Goal: Information Seeking & Learning: Learn about a topic

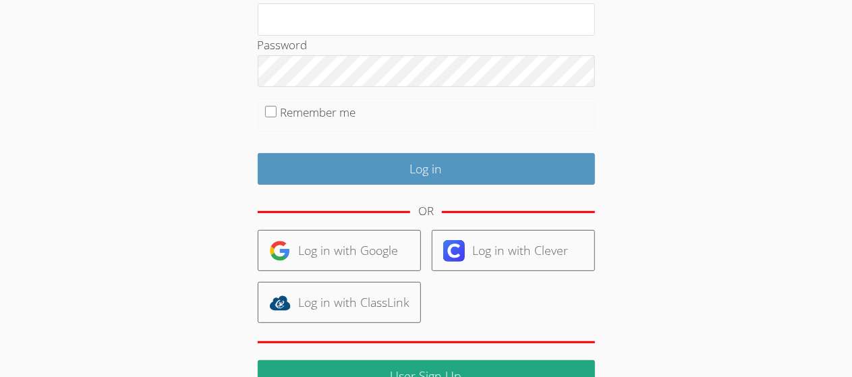
scroll to position [159, 0]
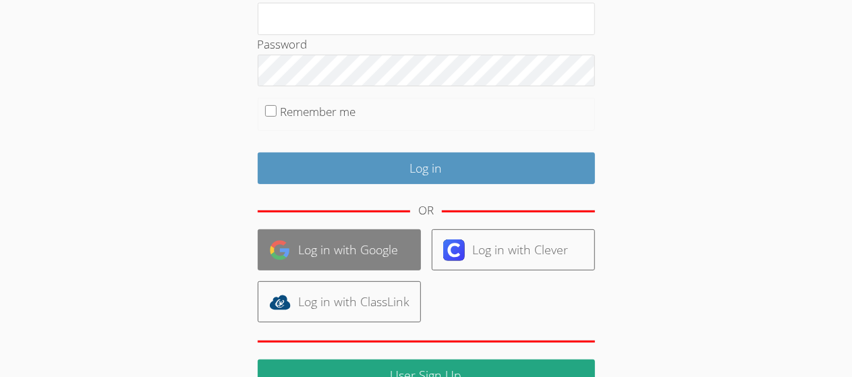
click at [346, 257] on link "Log in with Google" at bounding box center [339, 249] width 163 height 41
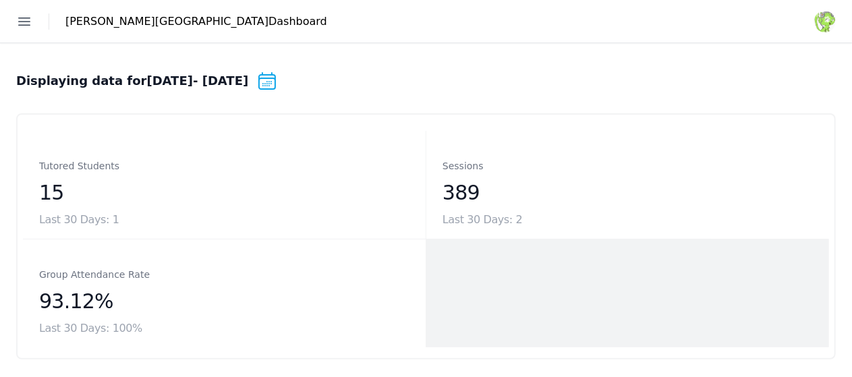
click at [0, 0] on link "Students" at bounding box center [0, 0] width 0 height 0
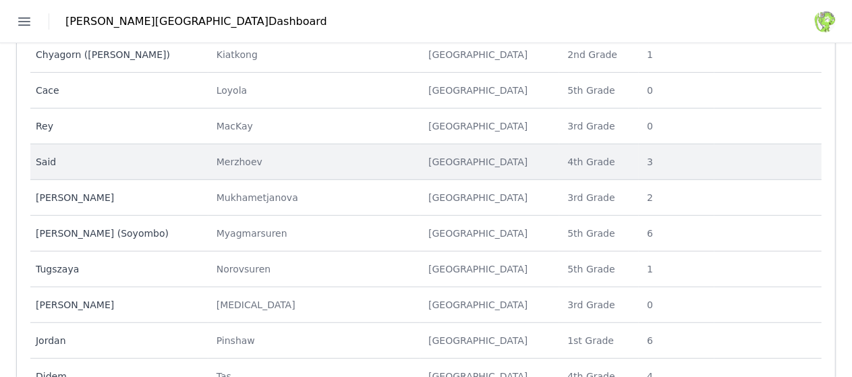
scroll to position [283, 0]
click at [351, 169] on td "Last Name [PERSON_NAME]" at bounding box center [314, 162] width 212 height 36
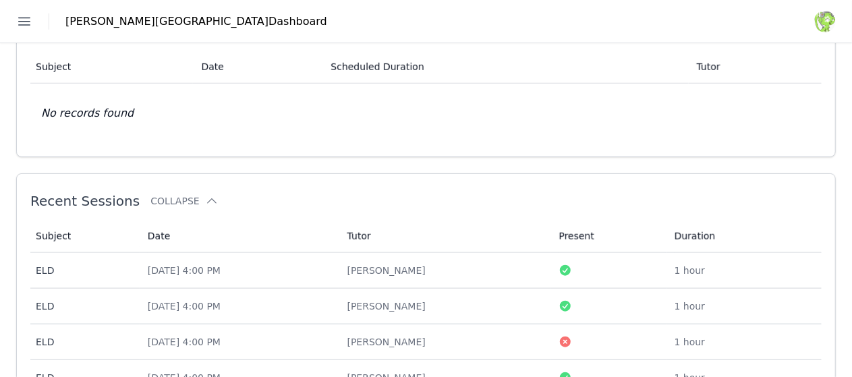
scroll to position [552, 0]
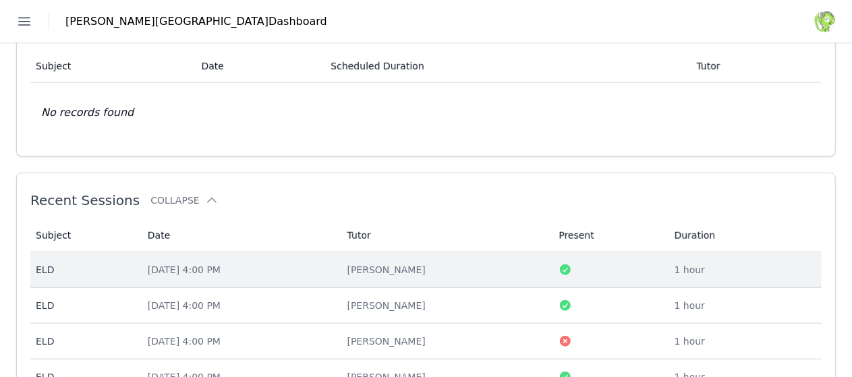
drag, startPoint x: 564, startPoint y: 175, endPoint x: 550, endPoint y: 177, distance: 13.6
click at [543, 263] on div "[PERSON_NAME]" at bounding box center [445, 269] width 196 height 13
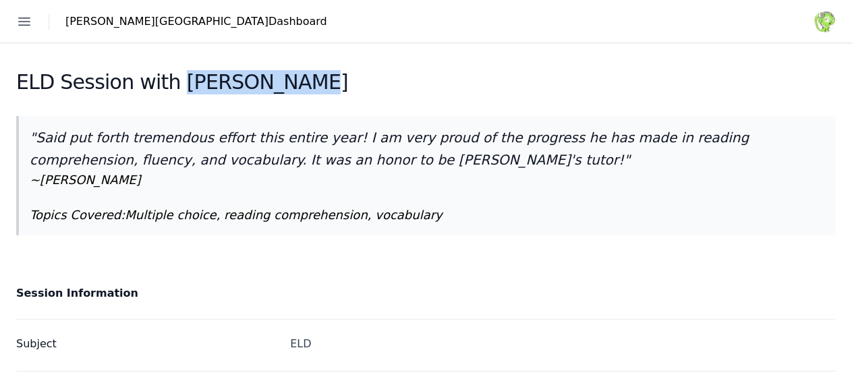
drag, startPoint x: 496, startPoint y: 84, endPoint x: 370, endPoint y: 87, distance: 126.8
click at [370, 87] on div "ELD Session with [PERSON_NAME]" at bounding box center [426, 86] width 820 height 32
copy h2 "[PERSON_NAME]"
click at [0, 0] on link "Students" at bounding box center [0, 0] width 0 height 0
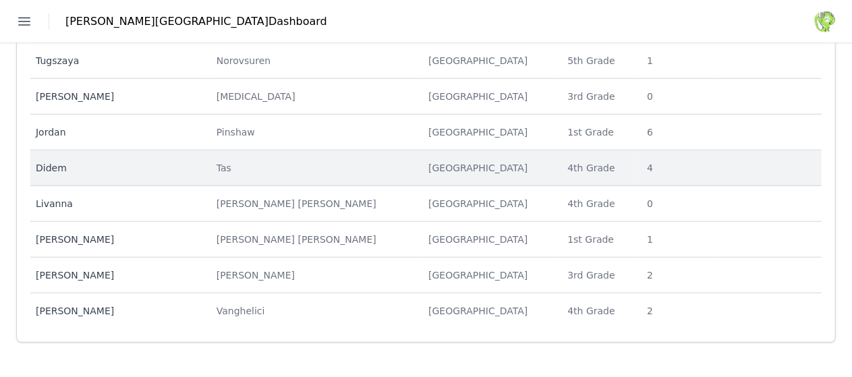
scroll to position [495, 0]
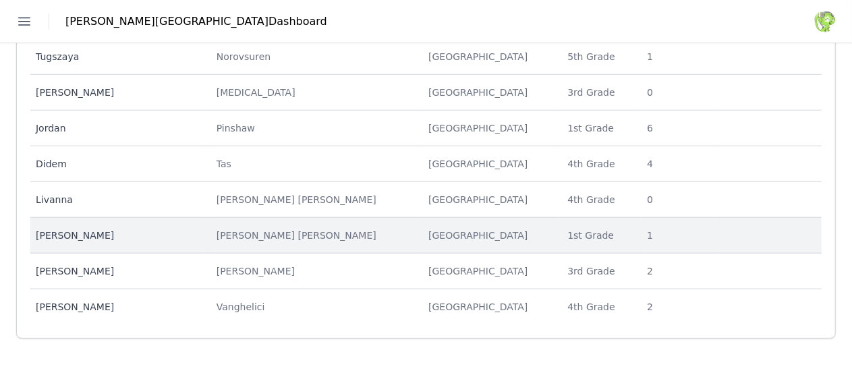
click at [377, 231] on div "[PERSON_NAME] [PERSON_NAME]" at bounding box center [315, 235] width 196 height 13
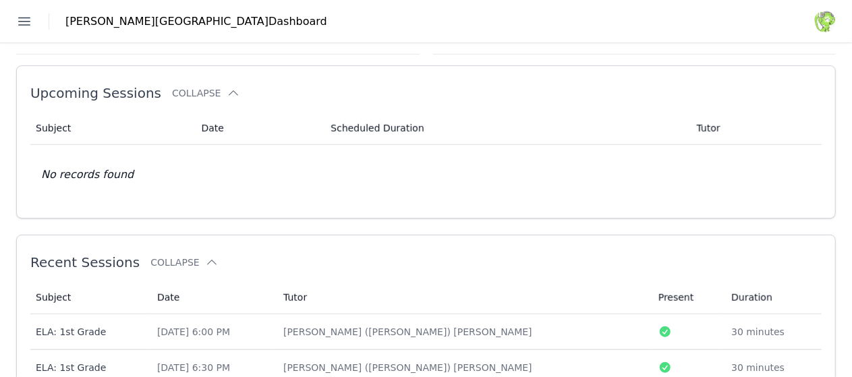
scroll to position [492, 0]
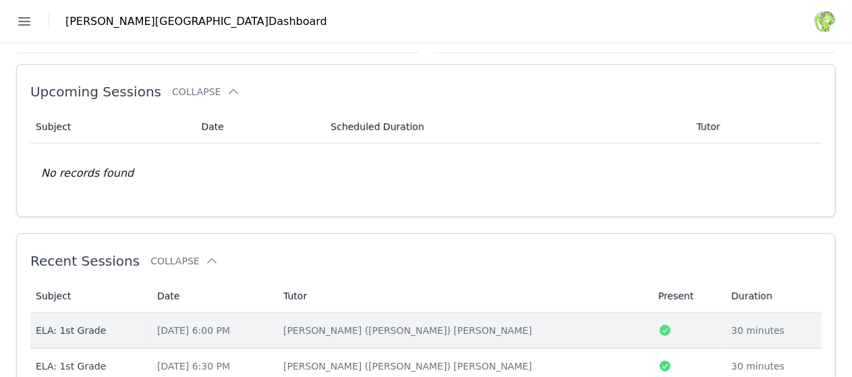
click at [275, 313] on td "Date [DATE] 6:00 PM" at bounding box center [212, 331] width 126 height 36
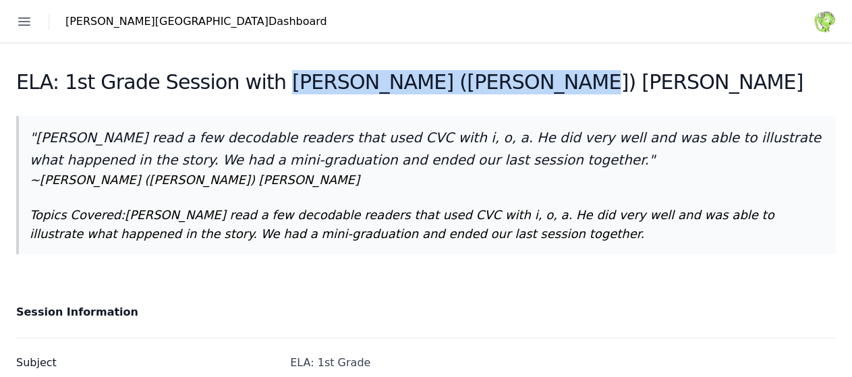
drag, startPoint x: 700, startPoint y: 80, endPoint x: 457, endPoint y: 80, distance: 243.5
click at [457, 80] on div "ELA: 1st Grade Session with [PERSON_NAME] ([PERSON_NAME]) [PERSON_NAME]" at bounding box center [426, 86] width 820 height 32
copy h2 "[PERSON_NAME] ([PERSON_NAME]) [PERSON_NAME]"
